Goal: Task Accomplishment & Management: Manage account settings

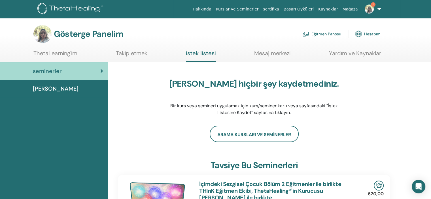
click at [326, 33] on font "Eğitmen Panosu" at bounding box center [326, 34] width 30 height 5
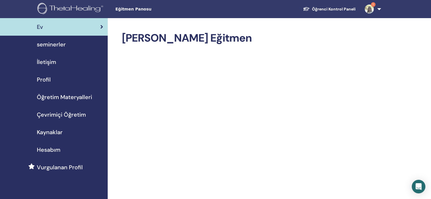
click at [59, 44] on span "seminerler" at bounding box center [51, 44] width 29 height 8
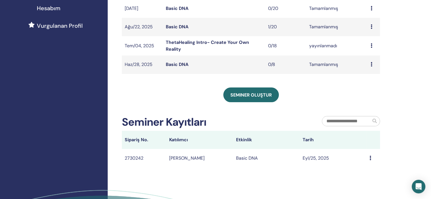
scroll to position [170, 0]
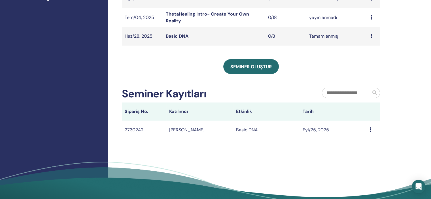
click at [370, 130] on icon at bounding box center [370, 129] width 2 height 5
click at [370, 128] on icon at bounding box center [370, 129] width 2 height 5
click at [369, 130] on td "Message" at bounding box center [372, 130] width 13 height 18
click at [371, 129] on icon at bounding box center [370, 129] width 2 height 5
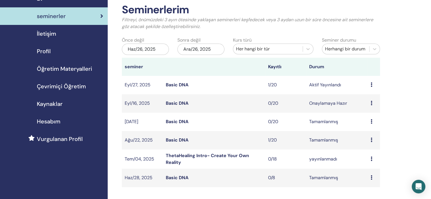
scroll to position [0, 0]
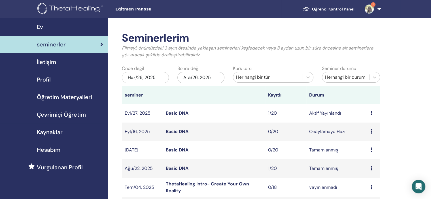
click at [57, 43] on span "seminerler" at bounding box center [51, 44] width 29 height 8
click at [69, 113] on span "Çevrimiçi Öğretim" at bounding box center [61, 114] width 49 height 8
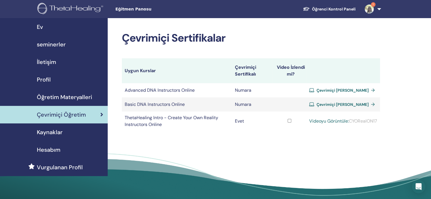
click at [66, 96] on span "Öğretim Materyalleri" at bounding box center [64, 97] width 55 height 8
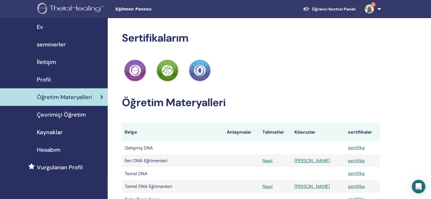
click at [43, 76] on font "Profil" at bounding box center [44, 79] width 14 height 7
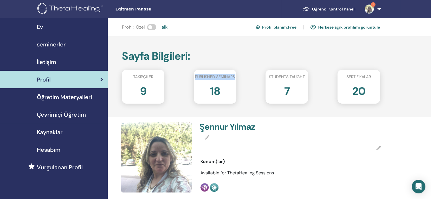
drag, startPoint x: 235, startPoint y: 76, endPoint x: 194, endPoint y: 78, distance: 41.1
click at [194, 78] on div "Published seminars" at bounding box center [214, 78] width 51 height 8
copy span "Published seminars"
drag, startPoint x: 304, startPoint y: 76, endPoint x: 269, endPoint y: 78, distance: 34.9
click at [269, 78] on span "Students taught" at bounding box center [287, 77] width 36 height 6
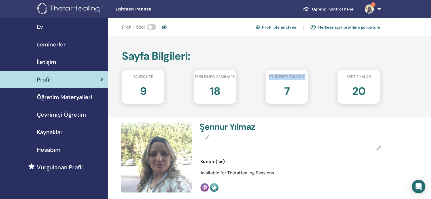
copy span "Students taught"
click at [48, 45] on span "seminerler" at bounding box center [51, 44] width 29 height 8
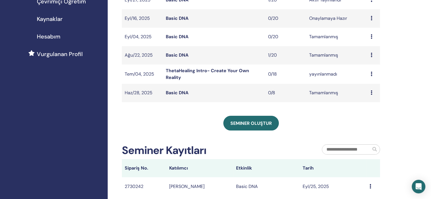
scroll to position [170, 0]
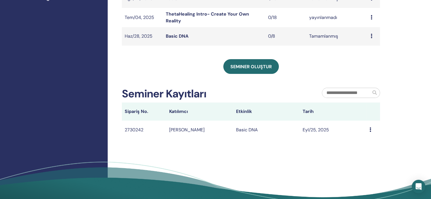
click at [369, 129] on icon at bounding box center [370, 129] width 2 height 5
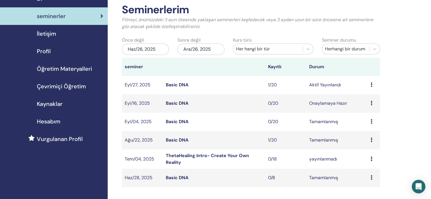
scroll to position [0, 0]
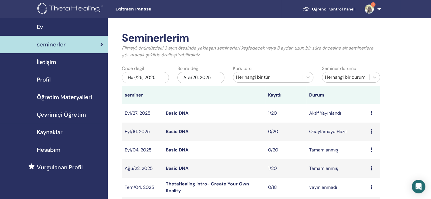
click at [369, 9] on img at bounding box center [368, 9] width 9 height 9
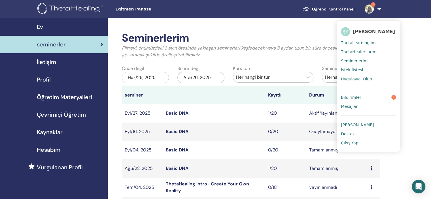
click at [351, 97] on span "Bildirimler" at bounding box center [351, 97] width 20 height 5
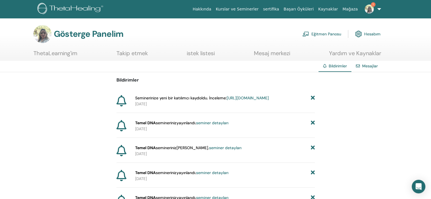
click at [231, 100] on font "https://member.thetahealing.com/instructor/seminar/378438/attendees" at bounding box center [247, 97] width 42 height 5
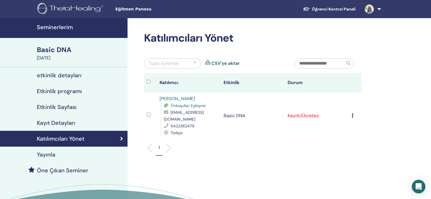
click at [352, 115] on icon at bounding box center [352, 115] width 2 height 5
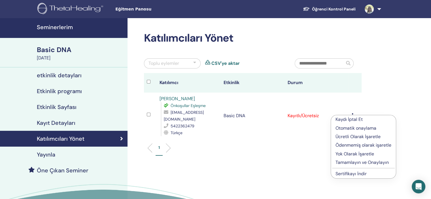
click at [374, 163] on p "Tamamlayın ve Onaylayın" at bounding box center [363, 162] width 56 height 7
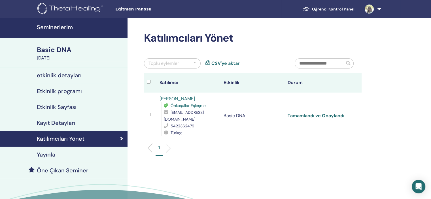
click at [318, 115] on link "Tamamlandı ve Onaylandı" at bounding box center [315, 116] width 57 height 6
